Goal: Task Accomplishment & Management: Manage account settings

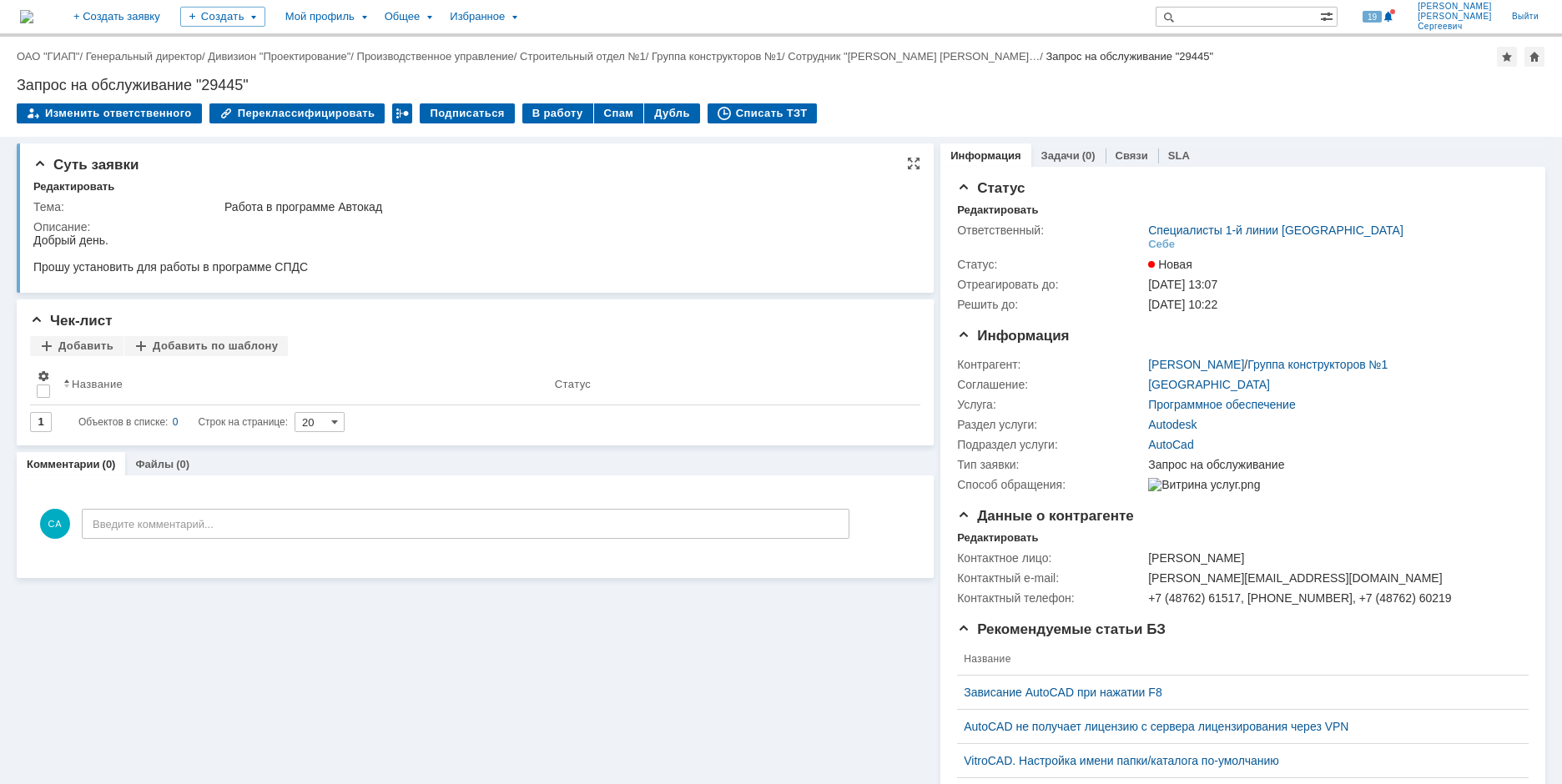
click at [177, 256] on div at bounding box center [170, 253] width 275 height 14
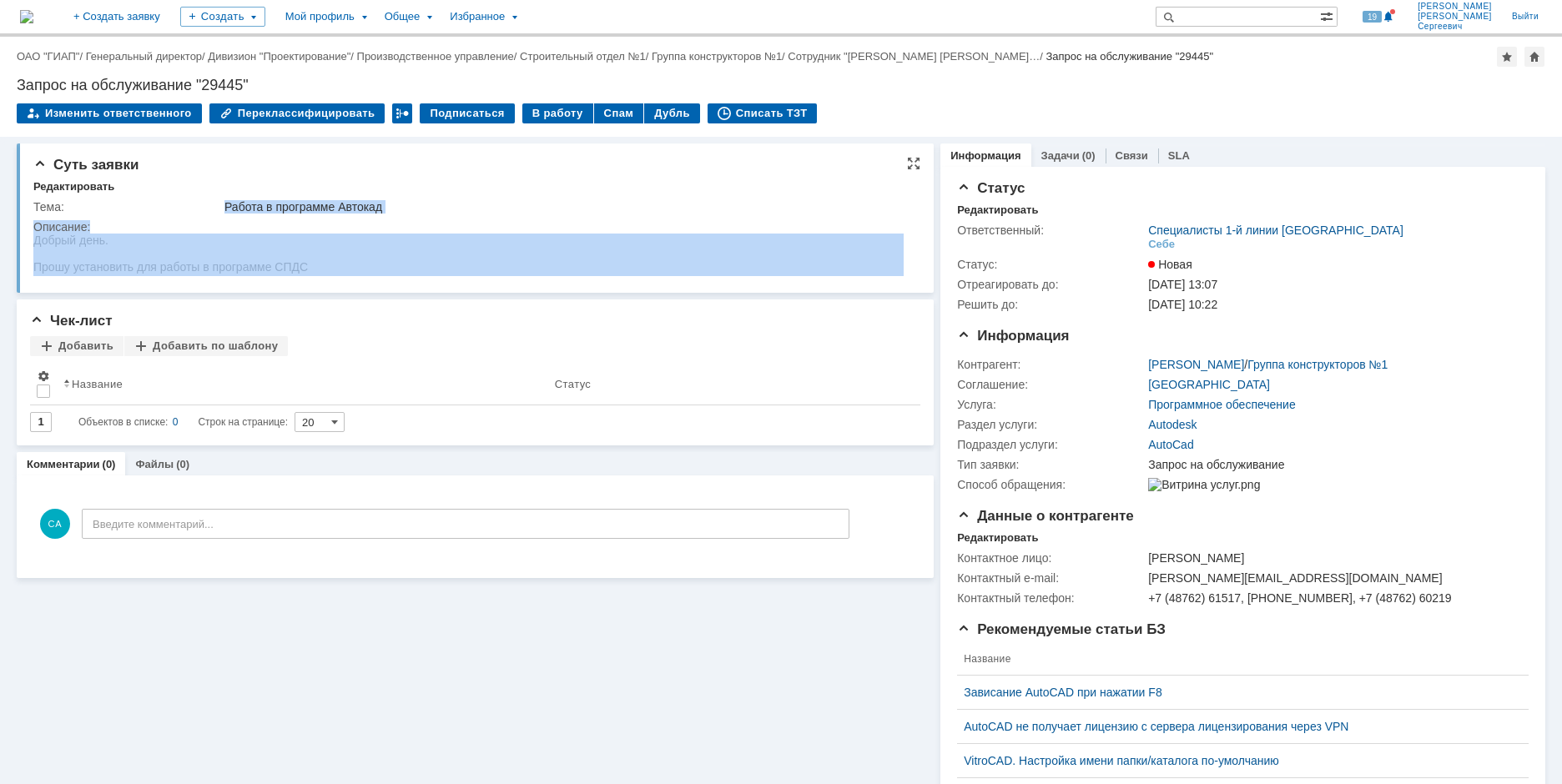
drag, startPoint x: 257, startPoint y: 435, endPoint x: 309, endPoint y: 271, distance: 172.0
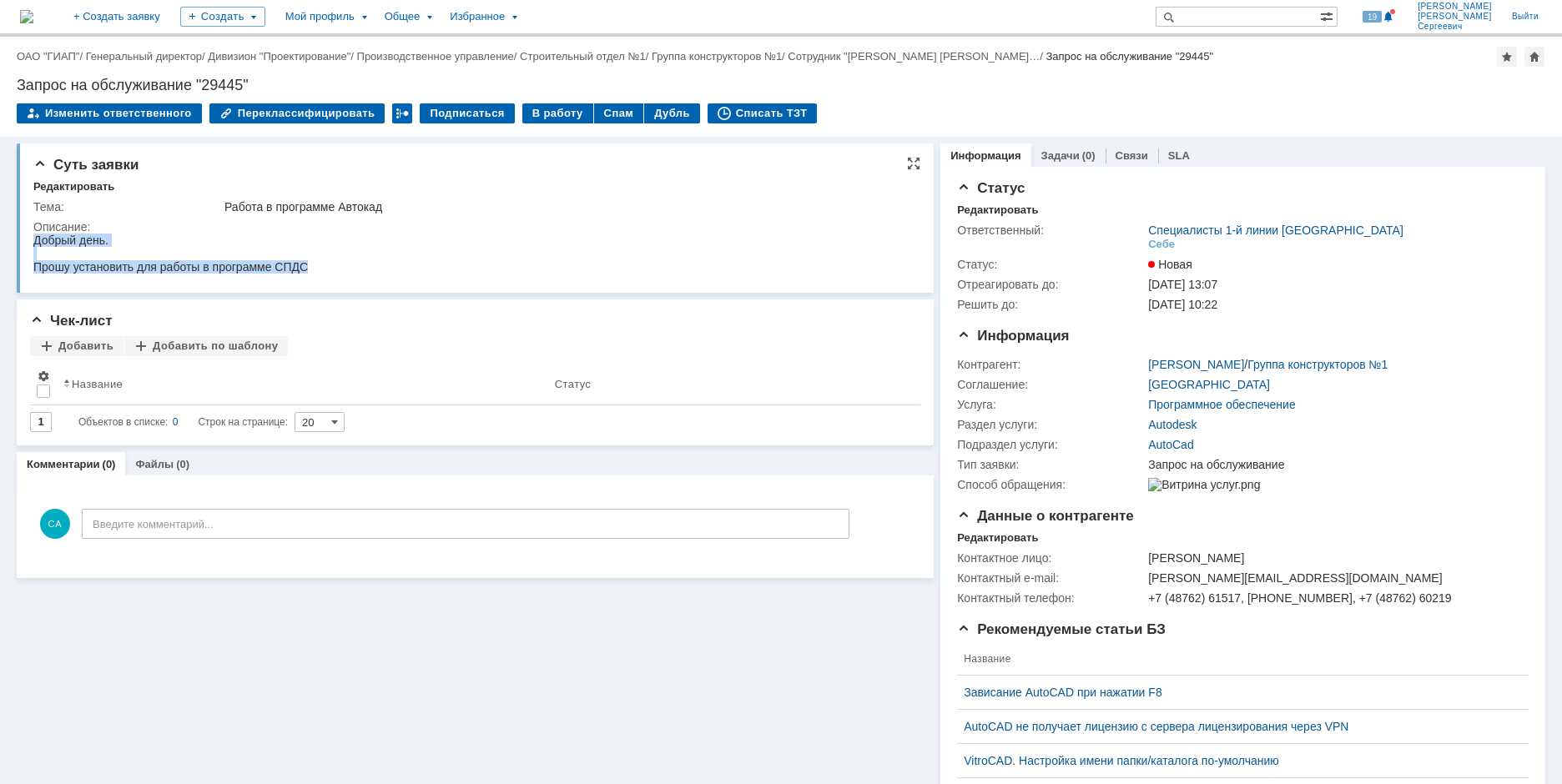
drag, startPoint x: 309, startPoint y: 271, endPoint x: 228, endPoint y: 203, distance: 105.8
click at [228, 234] on html "Добрый день. Прошу установить для работы в программе СПДС" at bounding box center [468, 254] width 871 height 40
click at [242, 205] on div "Работа в программе Автокад" at bounding box center [566, 206] width 684 height 14
click at [250, 224] on div "Описание:" at bounding box center [473, 227] width 879 height 14
click at [264, 252] on div at bounding box center [170, 253] width 275 height 14
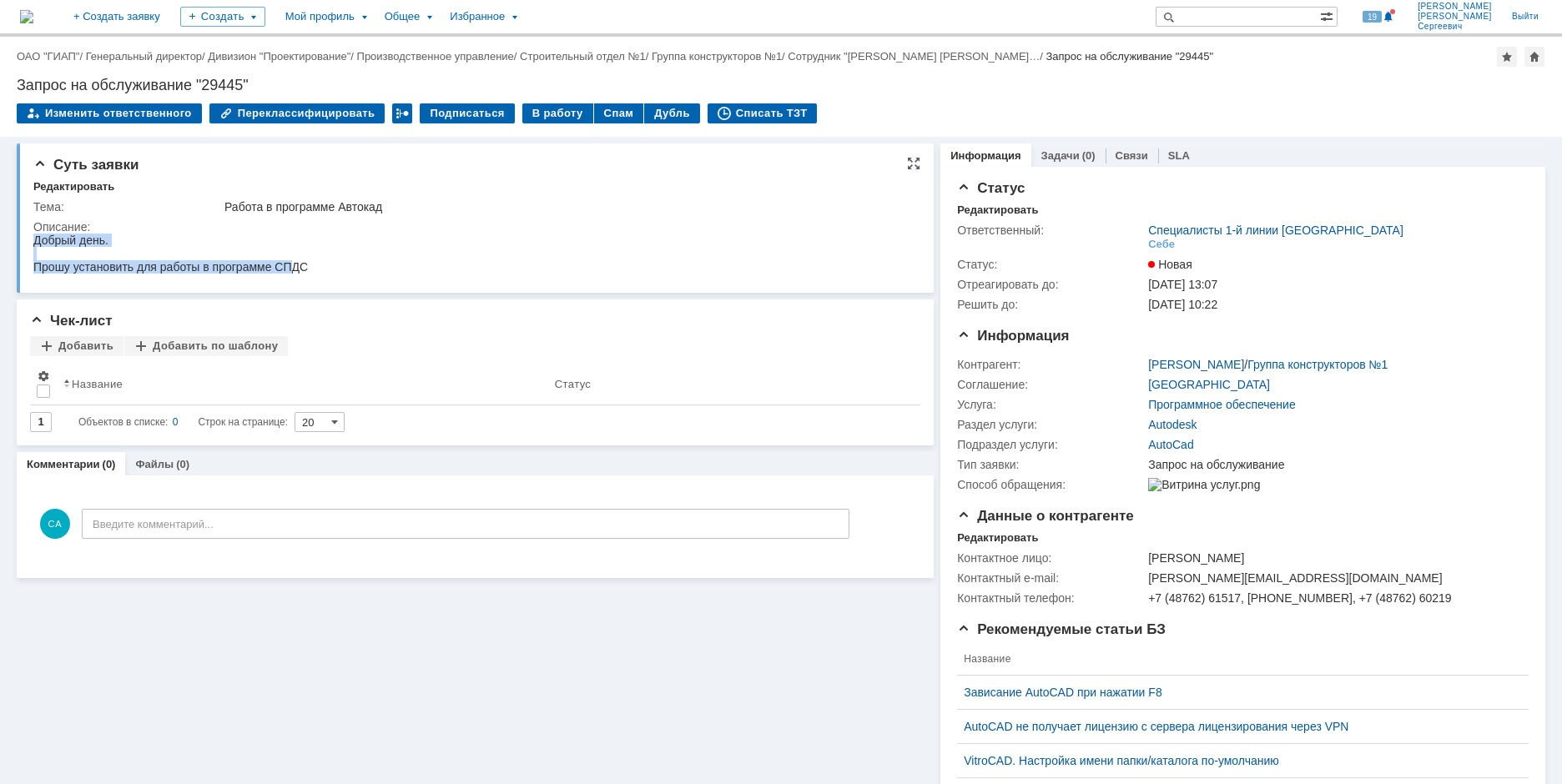
drag, startPoint x: 234, startPoint y: 255, endPoint x: 204, endPoint y: 213, distance: 51.6
click at [204, 234] on html "Добрый день. Прошу установить для работы в программе СПДС" at bounding box center [468, 254] width 871 height 40
click at [418, 281] on div "Суть заявки Редактировать Тема: Работа в программе Автокад Описание:" at bounding box center [475, 218] width 917 height 149
click at [167, 203] on div "Тема:" at bounding box center [127, 206] width 188 height 14
drag, startPoint x: 167, startPoint y: 203, endPoint x: 169, endPoint y: 5, distance: 198.0
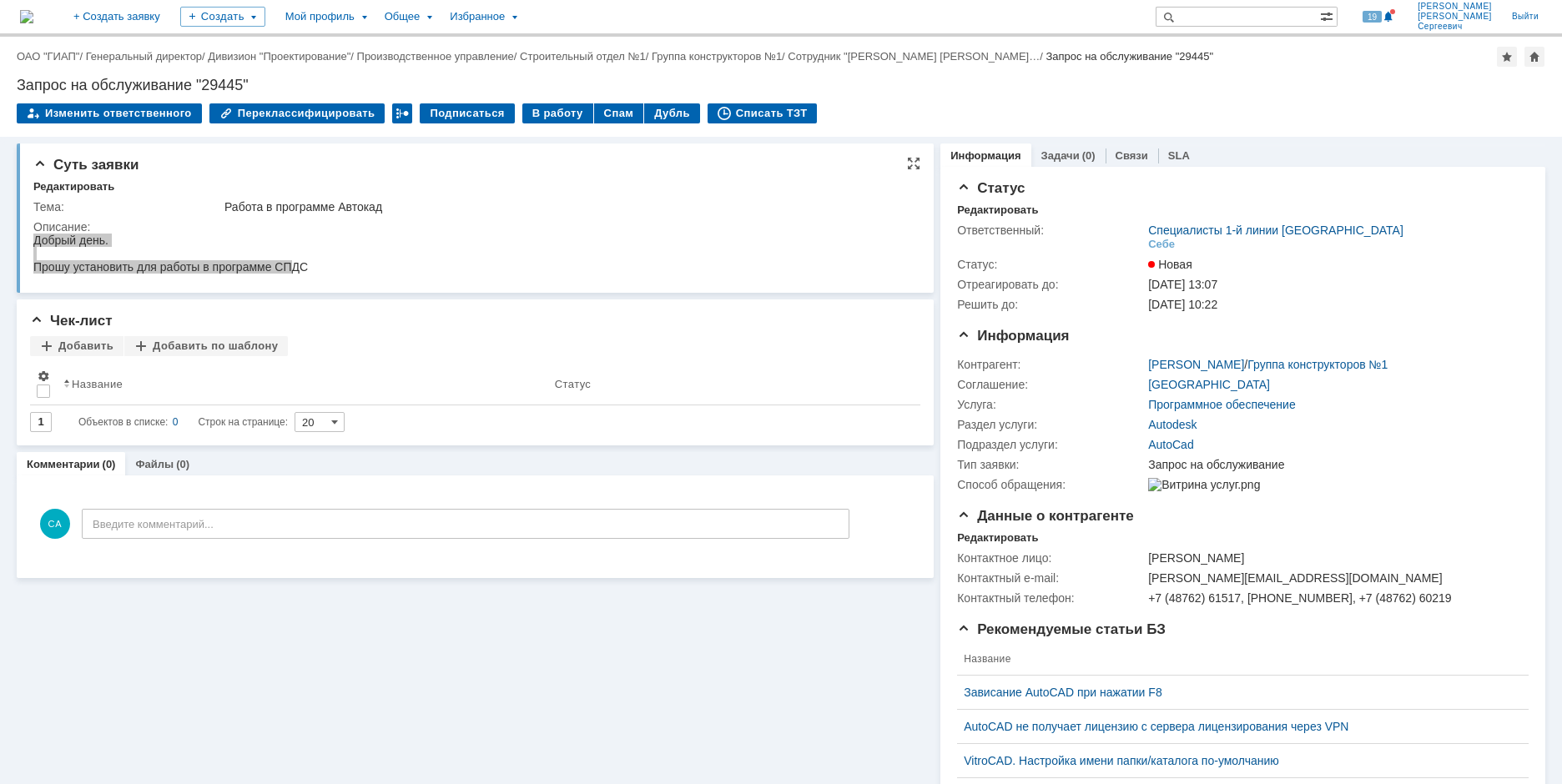
click at [167, 203] on div "Тема:" at bounding box center [127, 206] width 188 height 14
click at [234, 266] on div "Прошу установить для работы в программе СПДС" at bounding box center [170, 266] width 275 height 14
click at [352, 271] on html "Добрый день. Прошу установить для работы в программе СПДС" at bounding box center [468, 254] width 871 height 40
click at [522, 112] on div "В работу" at bounding box center [557, 113] width 71 height 20
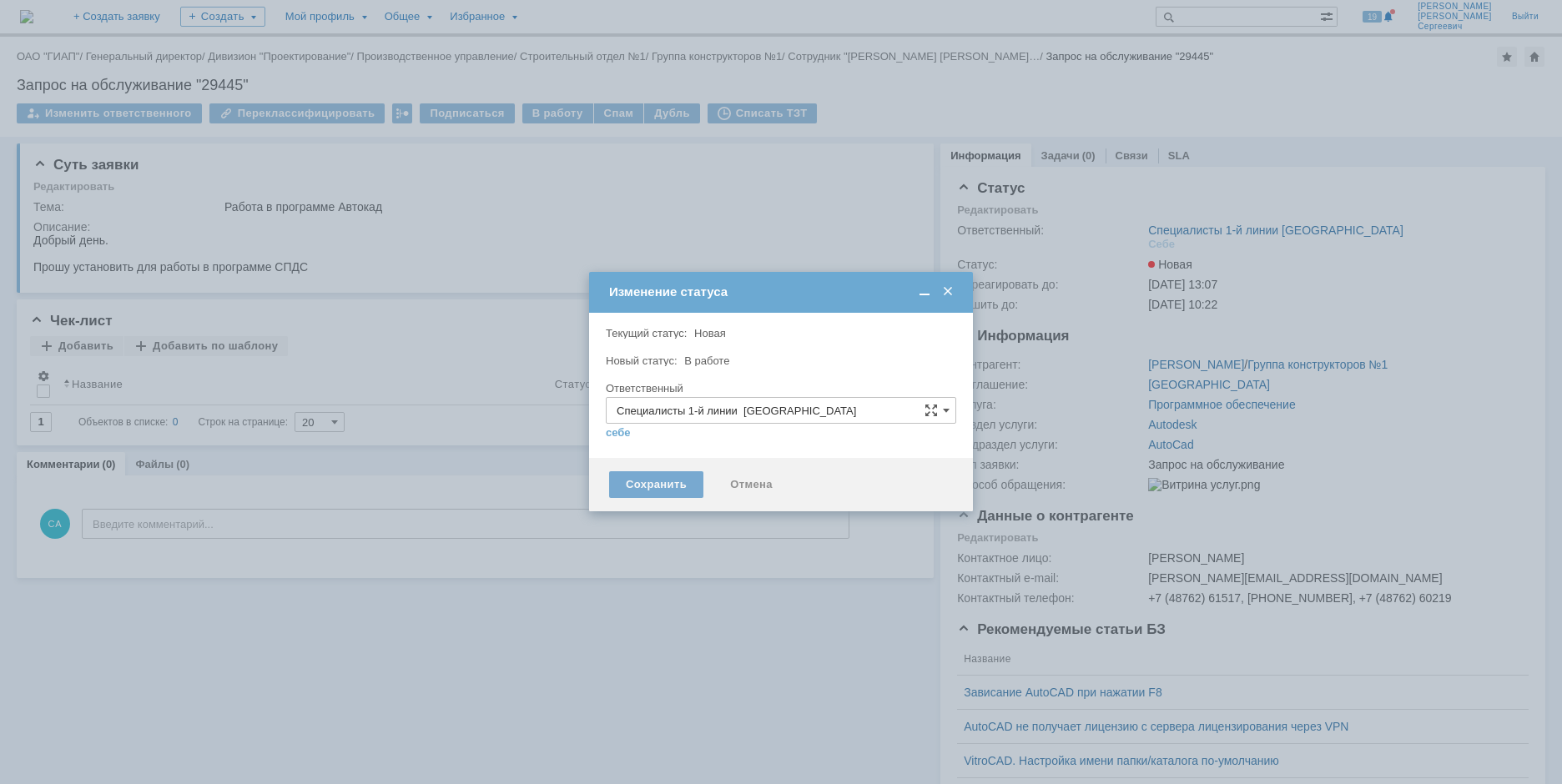
type input "[PERSON_NAME]"
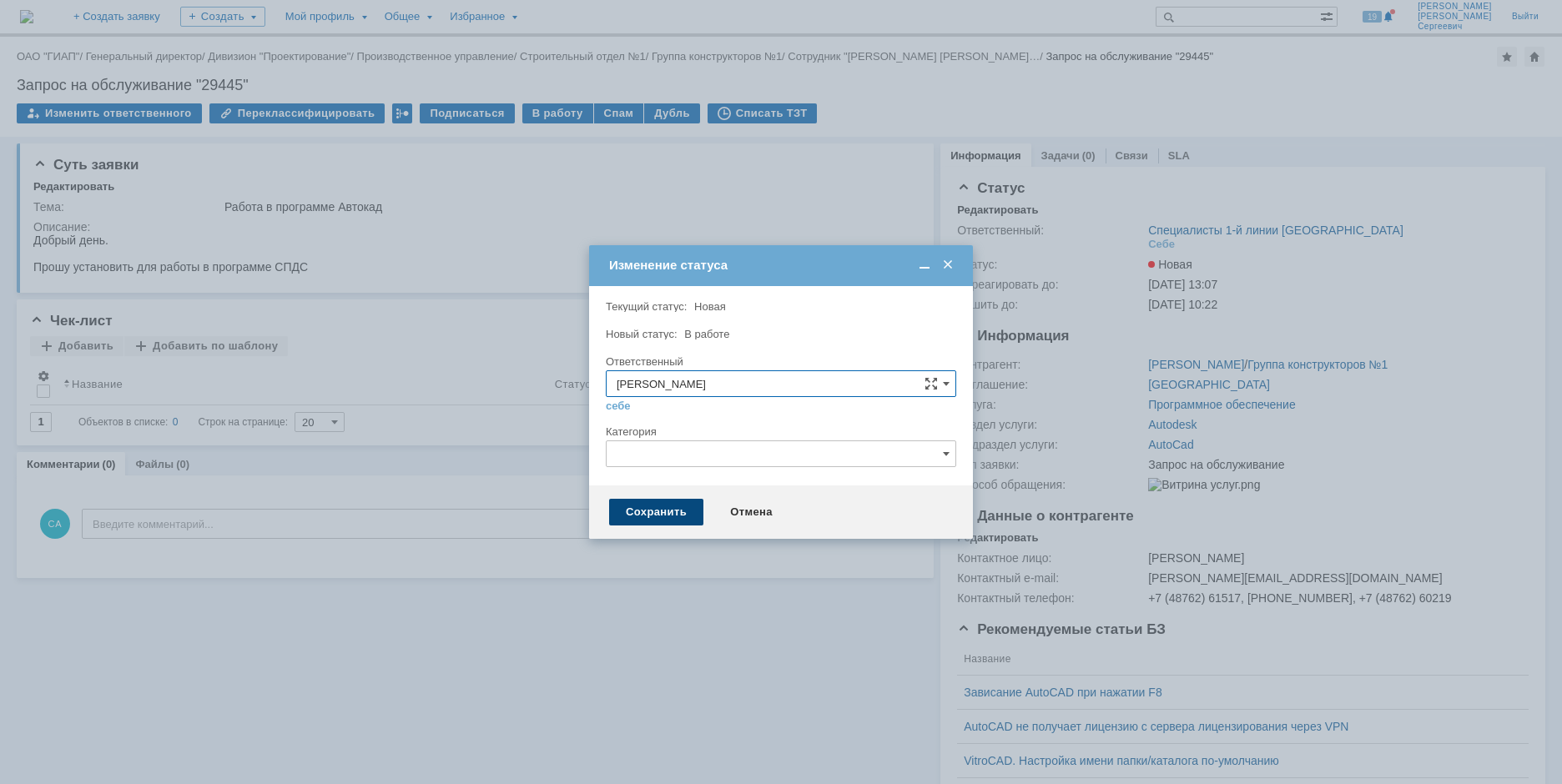
click at [623, 513] on div "Сохранить" at bounding box center [656, 512] width 95 height 27
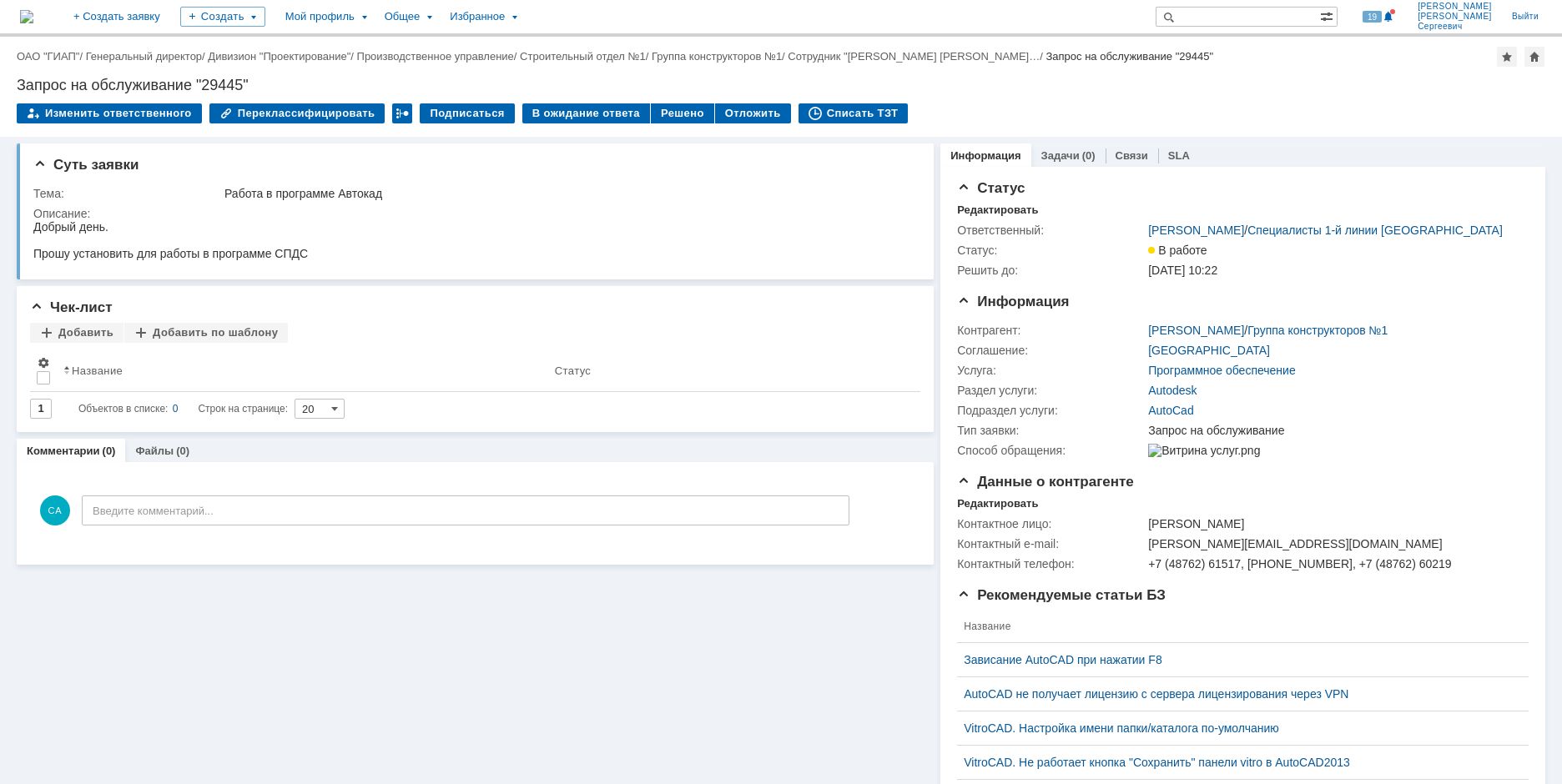
click at [33, 14] on img at bounding box center [26, 16] width 14 height 14
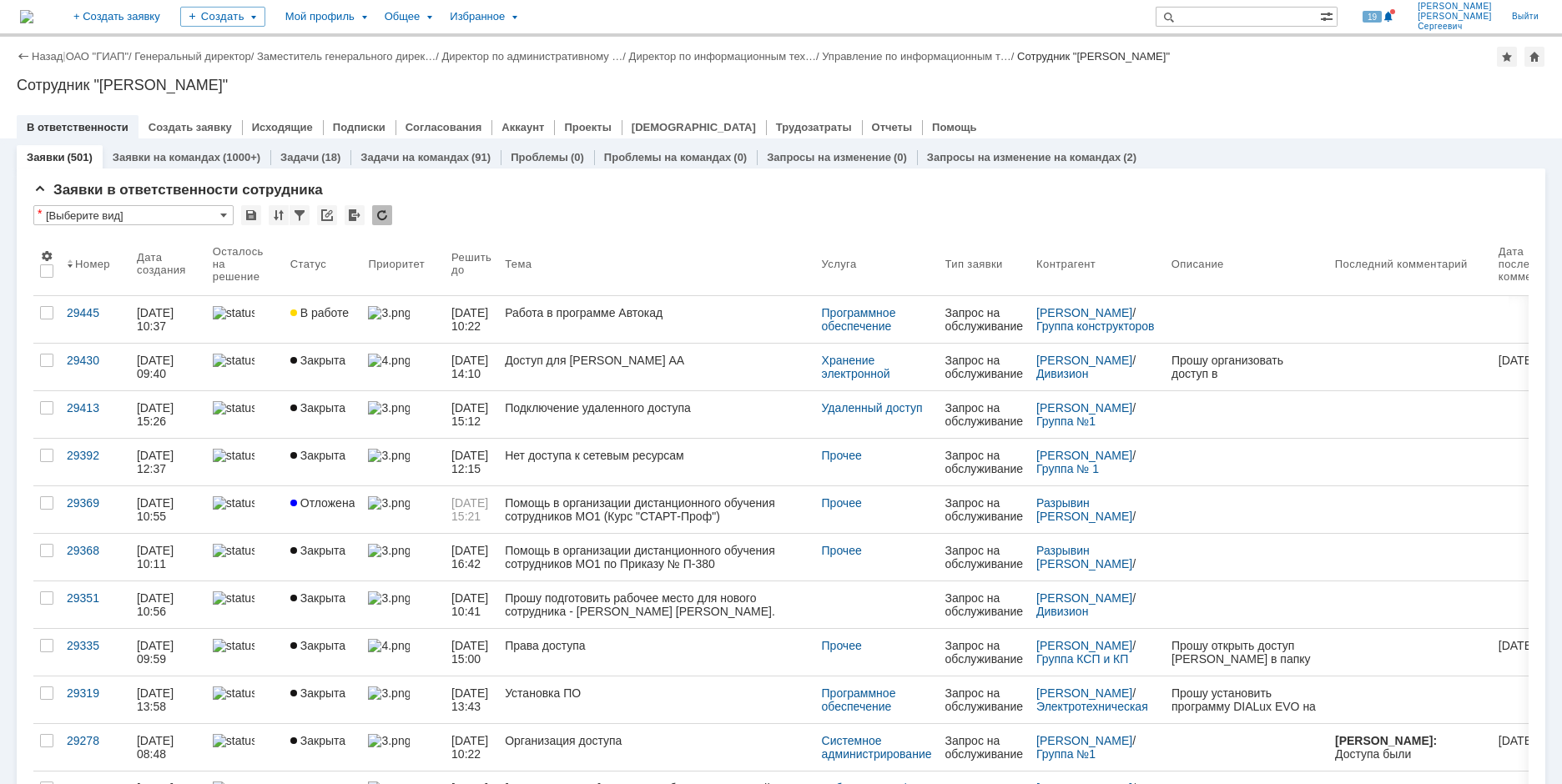
click at [135, 152] on link "Заявки на командах" at bounding box center [167, 158] width 108 height 13
